Goal: Obtain resource: Download file/media

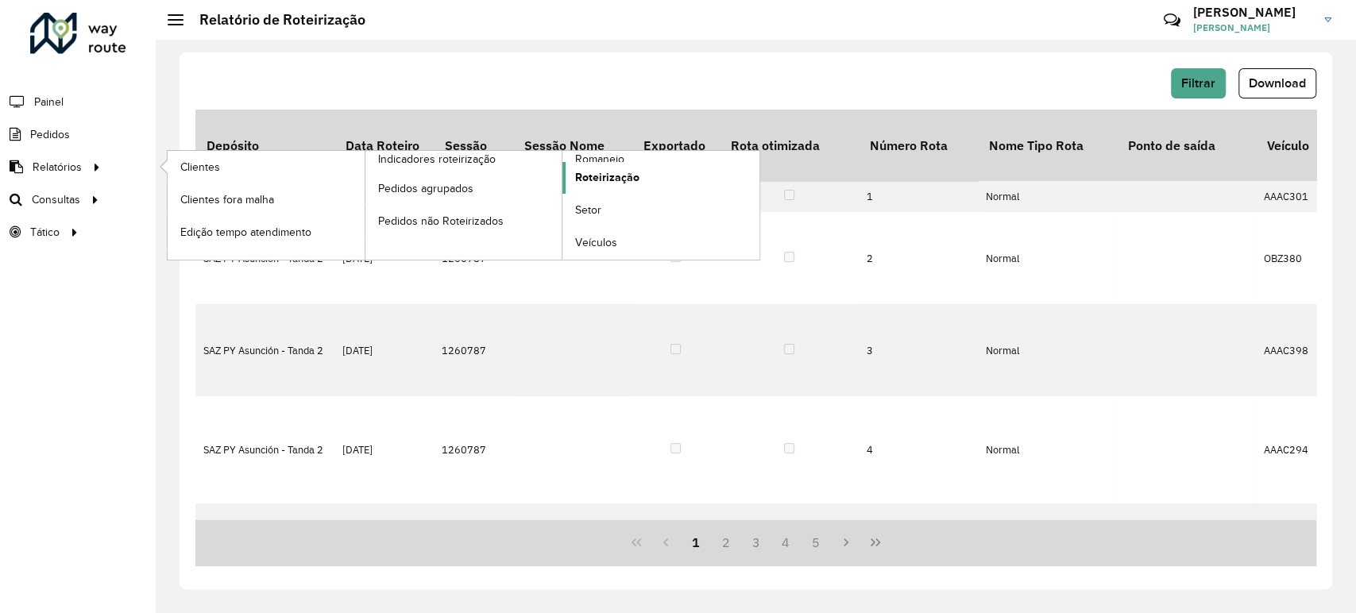
click at [601, 176] on span "Roteirização" at bounding box center [607, 177] width 64 height 17
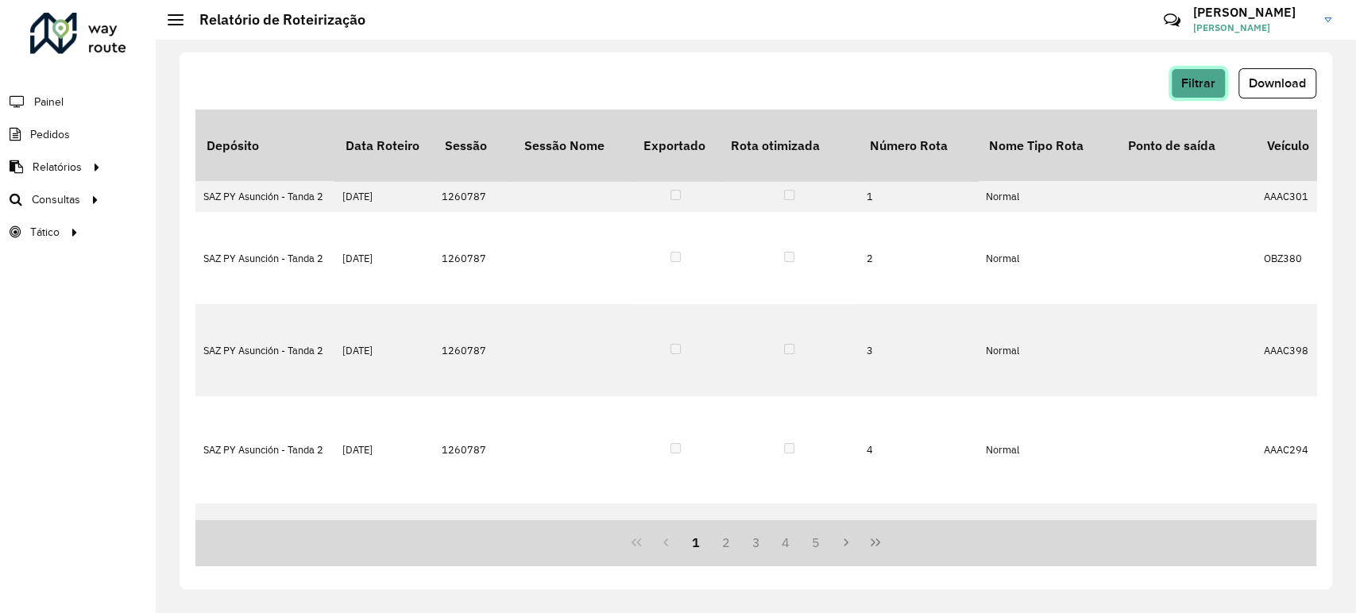
click at [1184, 79] on span "Filtrar" at bounding box center [1198, 83] width 34 height 14
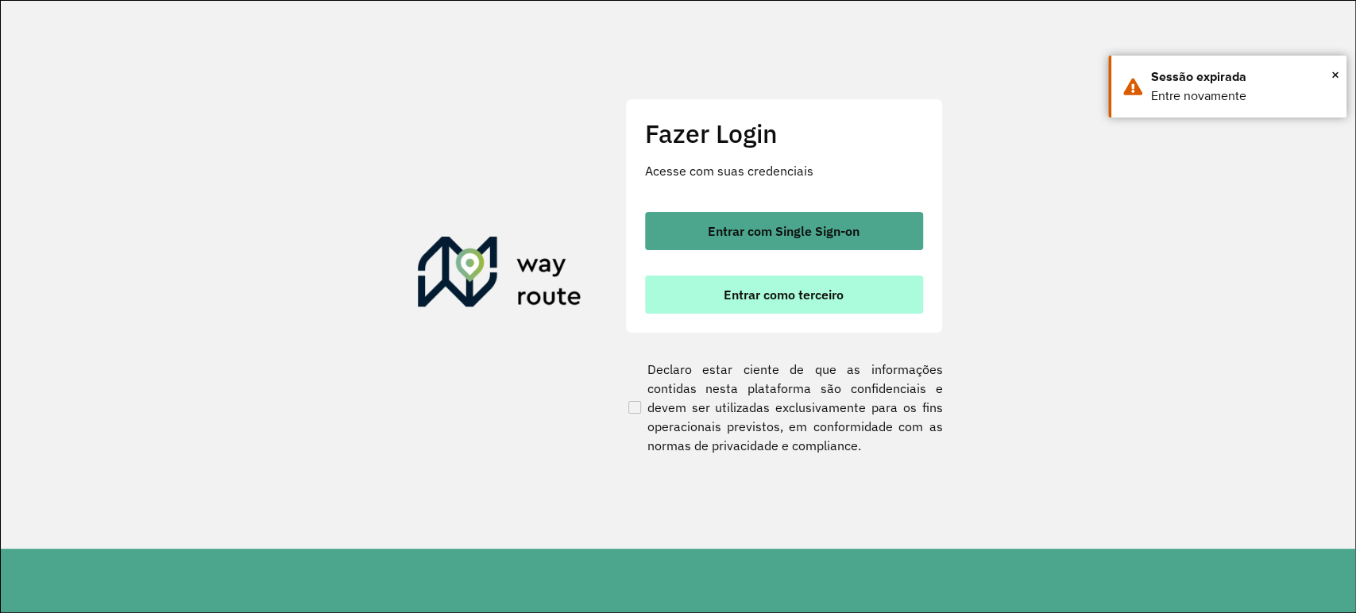
click at [736, 310] on button "Entrar como terceiro" at bounding box center [784, 295] width 278 height 38
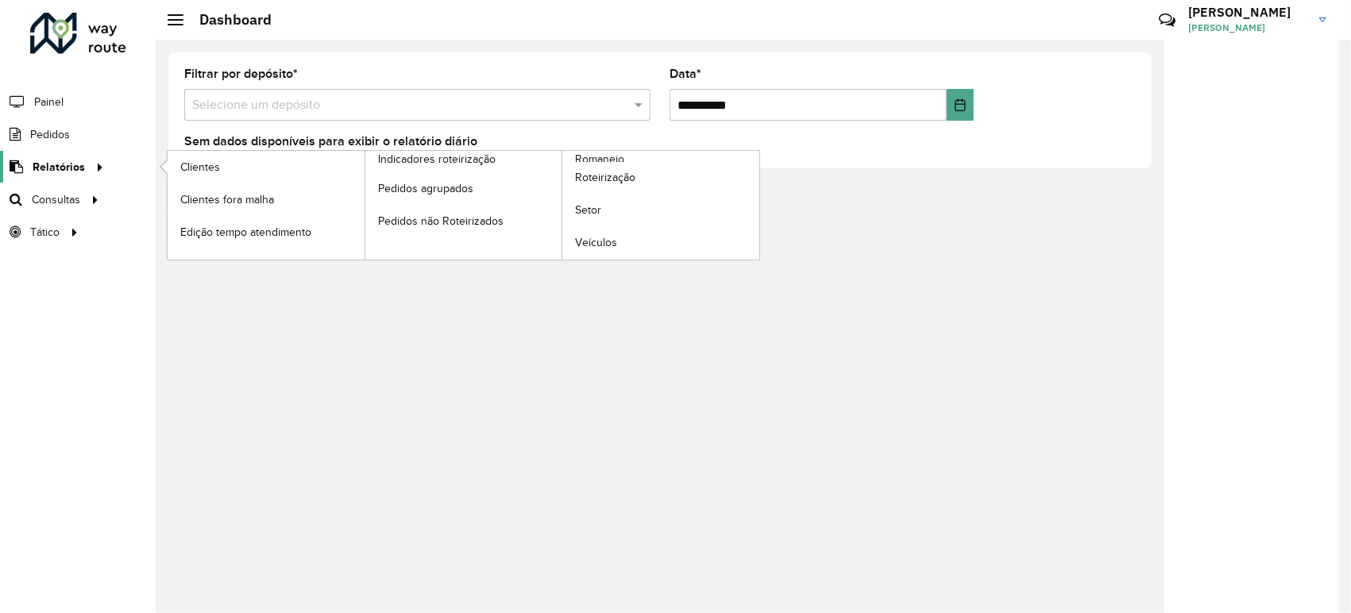
click at [71, 164] on span "Relatórios" at bounding box center [59, 167] width 52 height 17
click at [615, 176] on span "Roteirização" at bounding box center [607, 177] width 64 height 17
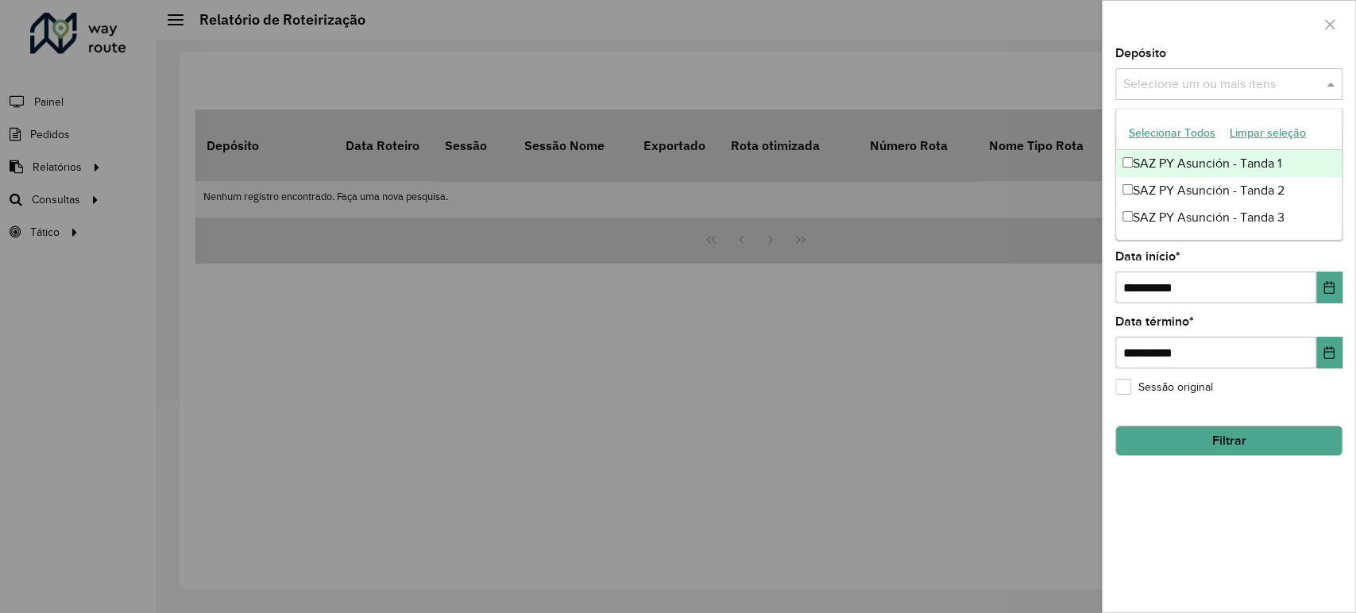
click at [1253, 80] on input "text" at bounding box center [1220, 84] width 203 height 19
click at [1149, 163] on div "SAZ PY Asunción - Tanda 1" at bounding box center [1229, 163] width 226 height 27
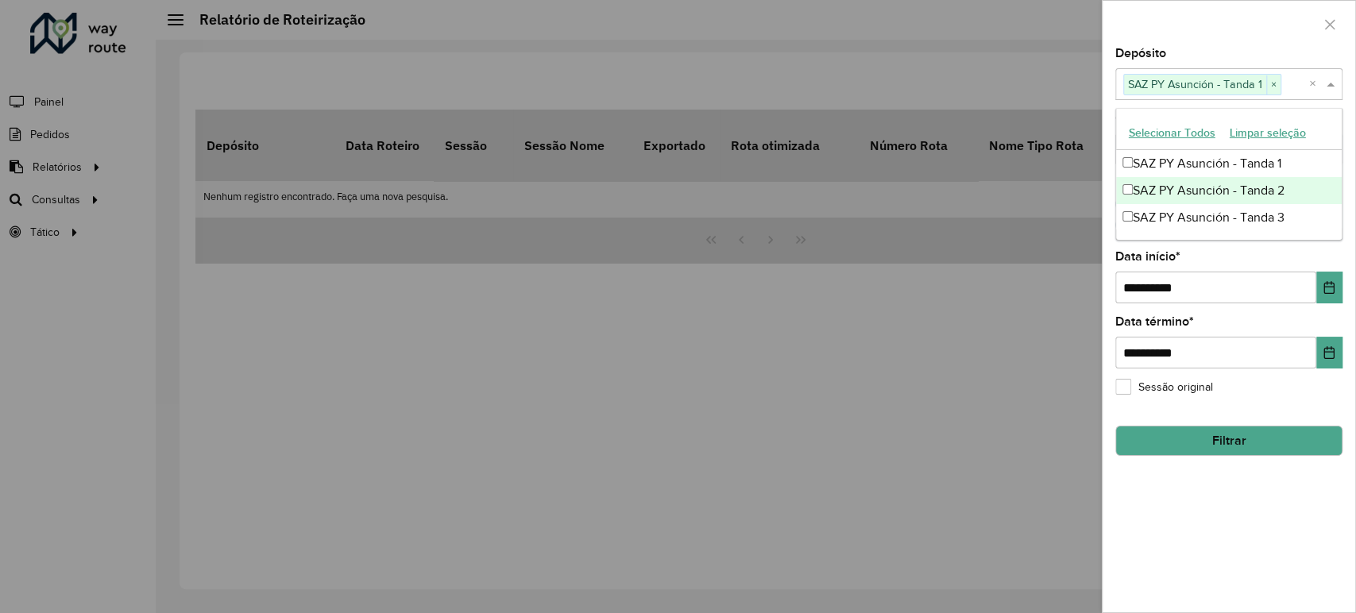
drag, startPoint x: 1153, startPoint y: 189, endPoint x: 1153, endPoint y: 209, distance: 19.9
click at [1152, 189] on div "SAZ PY Asunción - Tanda 2" at bounding box center [1229, 190] width 226 height 27
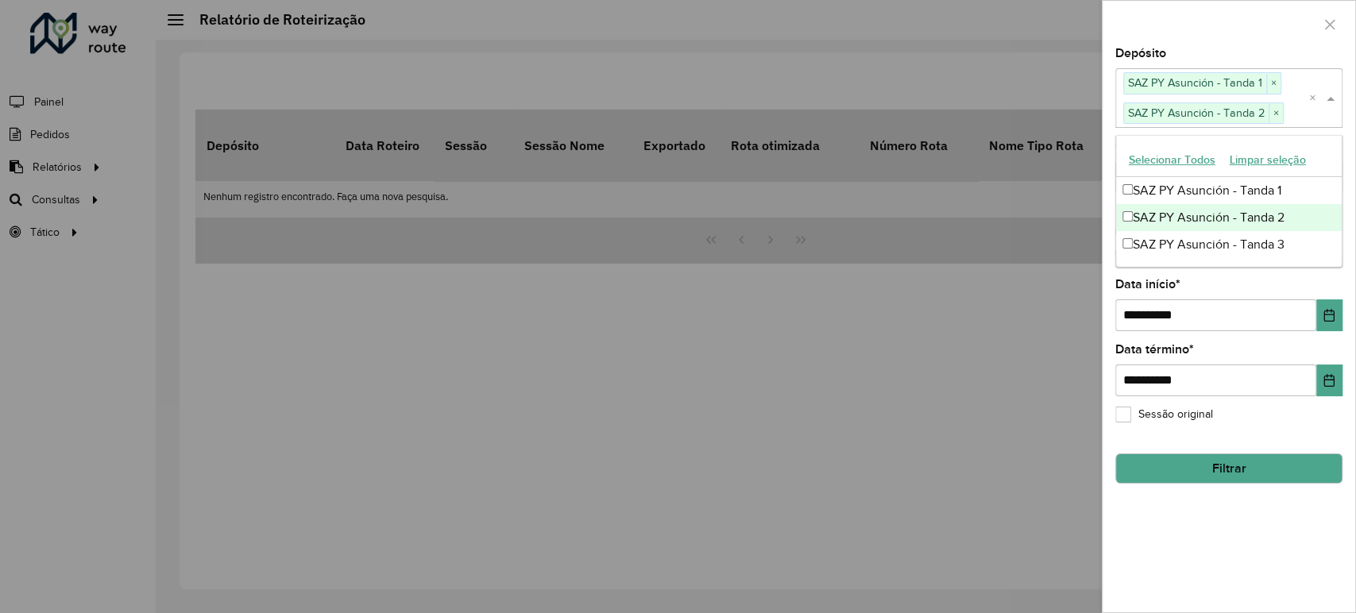
click at [1162, 227] on div "SAZ PY Asunción - Tanda 2" at bounding box center [1229, 217] width 226 height 27
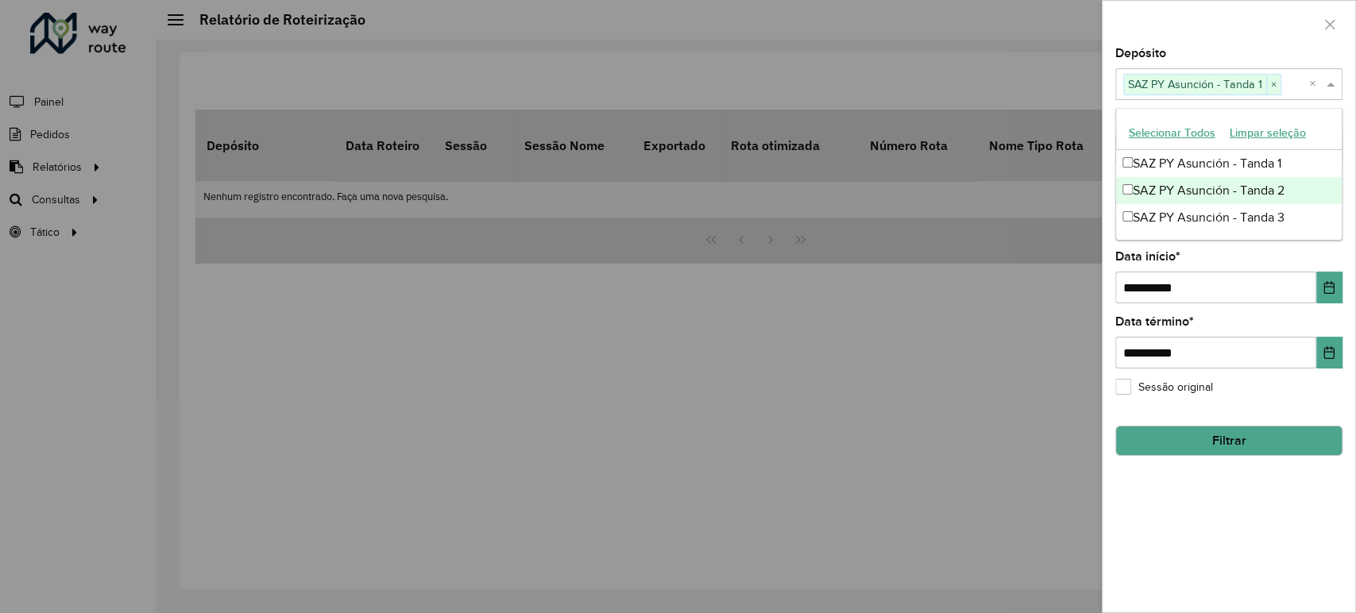
click at [1149, 195] on div "SAZ PY Asunción - Tanda 2" at bounding box center [1229, 190] width 226 height 27
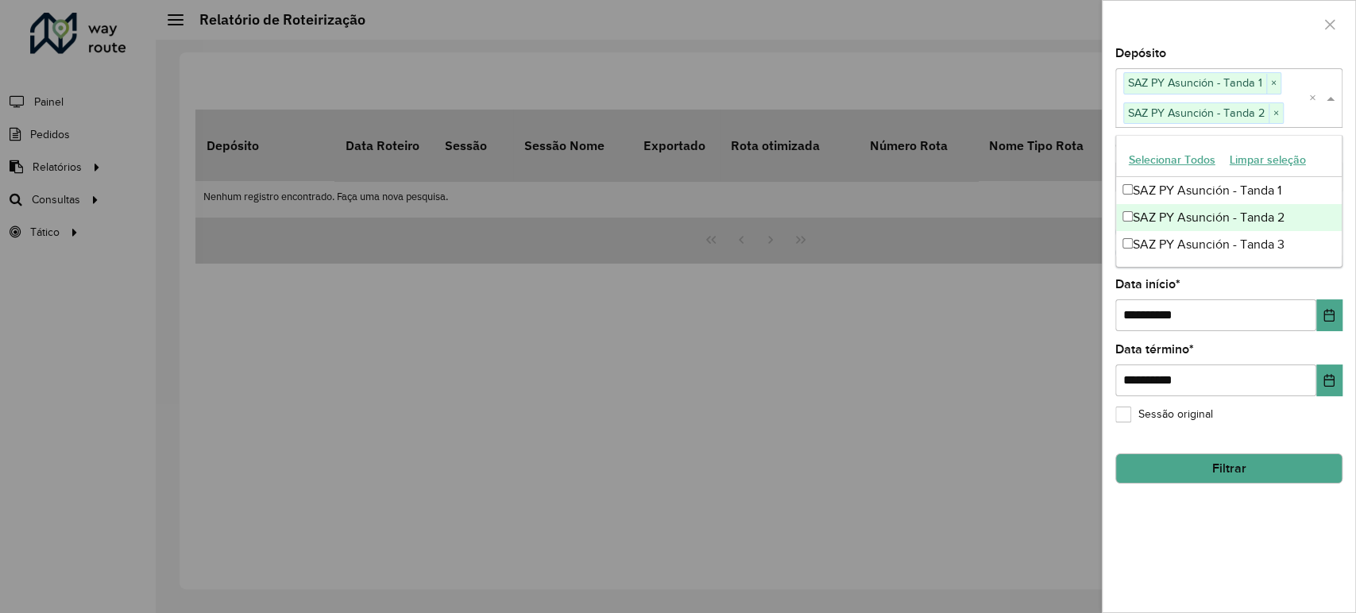
click at [1149, 222] on div "SAZ PY Asunción - Tanda 2" at bounding box center [1229, 217] width 226 height 27
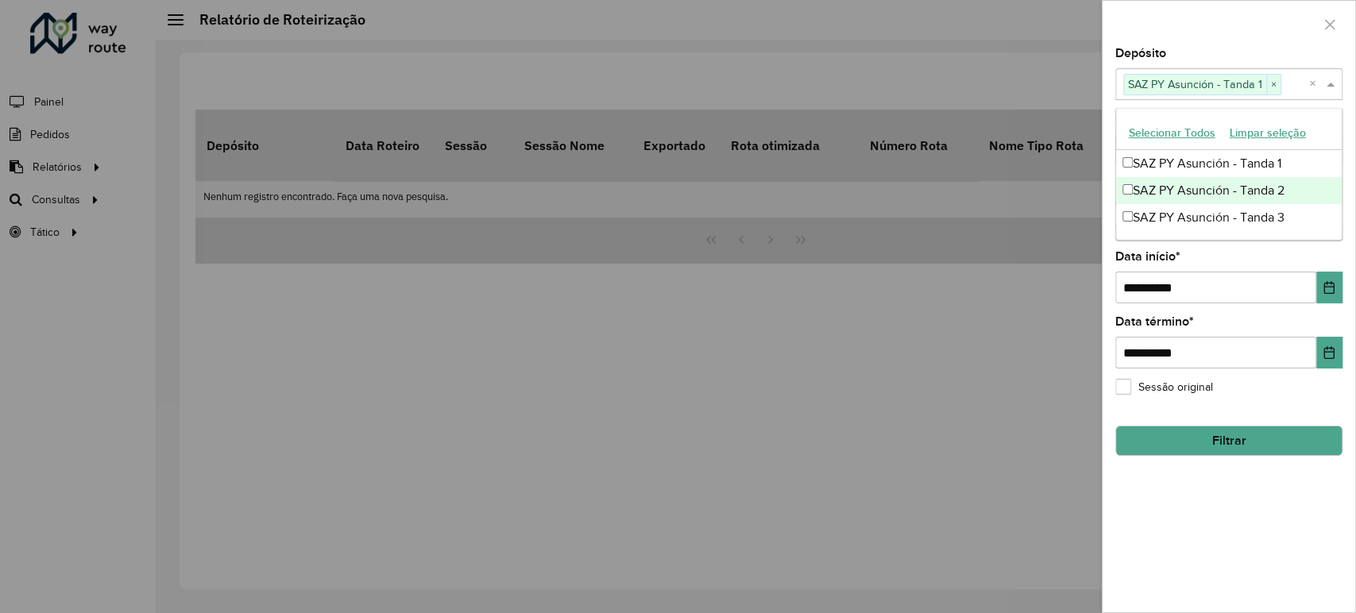
click at [1146, 197] on div "SAZ PY Asunción - Tanda 2" at bounding box center [1229, 190] width 226 height 27
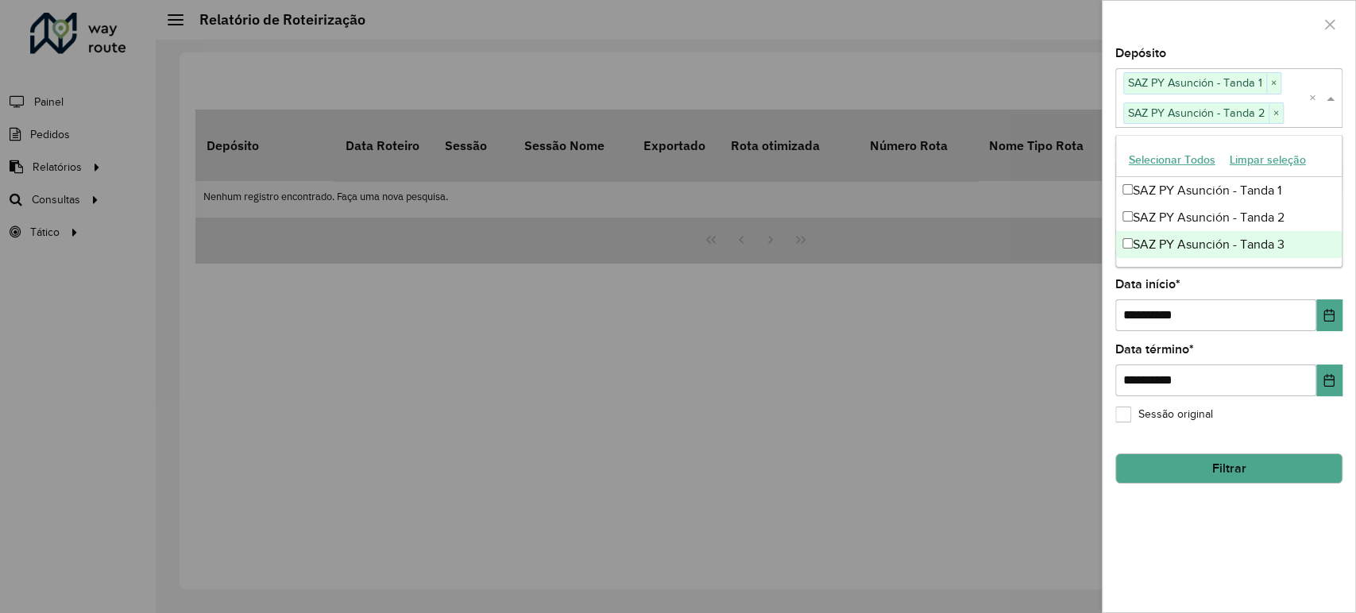
click at [1149, 241] on div "SAZ PY Asunción - Tanda 3" at bounding box center [1229, 244] width 226 height 27
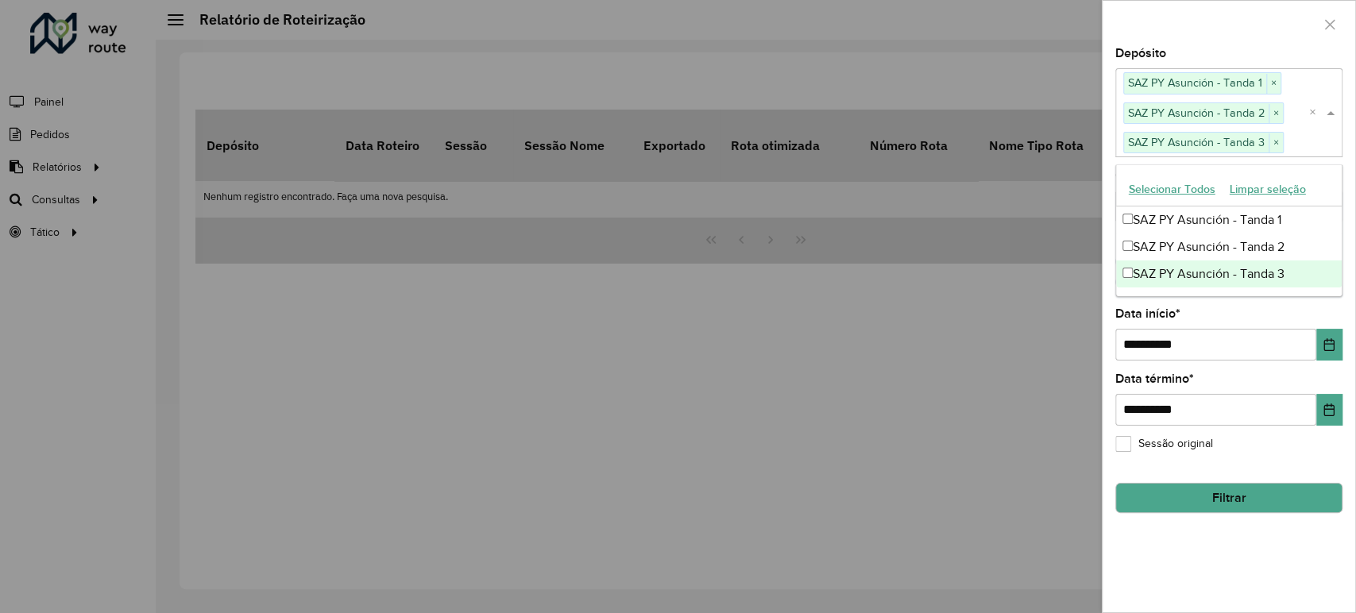
click at [1217, 504] on button "Filtrar" at bounding box center [1228, 498] width 227 height 30
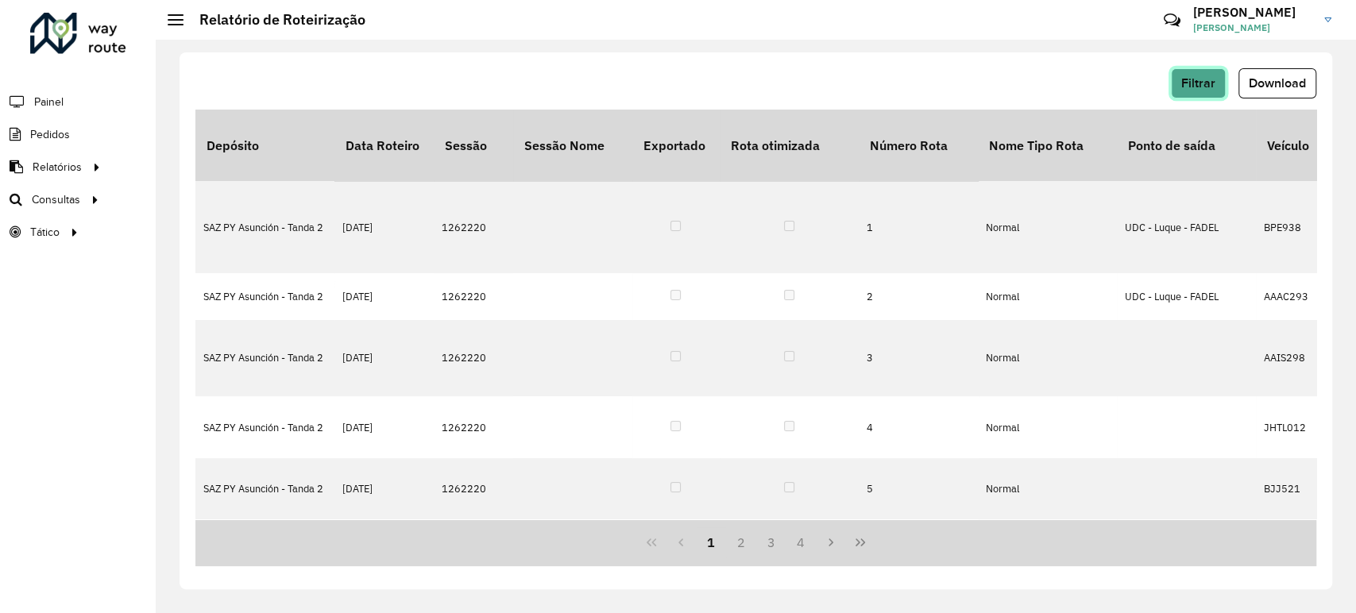
click at [1199, 87] on span "Filtrar" at bounding box center [1198, 83] width 34 height 14
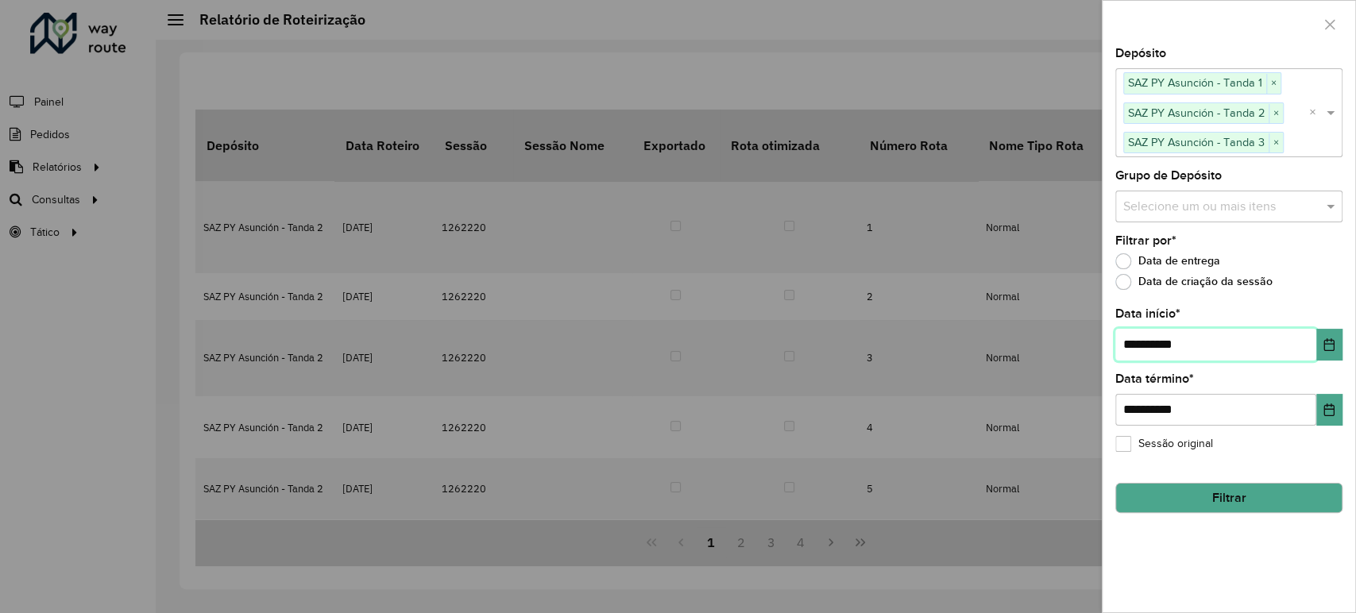
click at [1137, 345] on input "**********" at bounding box center [1215, 345] width 201 height 32
type input "**********"
click at [1195, 500] on button "Filtrar" at bounding box center [1228, 498] width 227 height 30
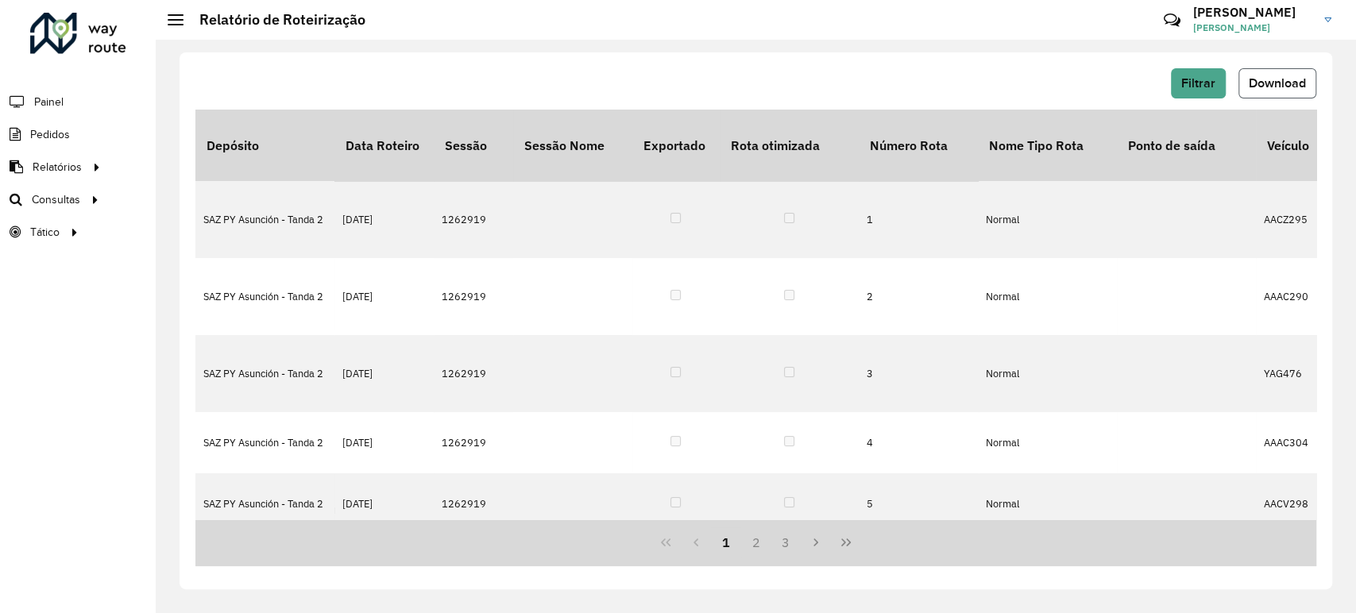
click at [1262, 76] on span "Download" at bounding box center [1277, 83] width 57 height 14
